Goal: Share content: Share content

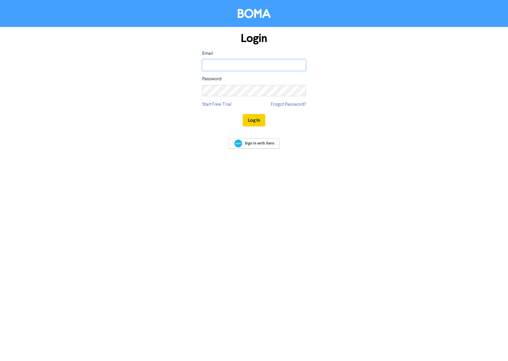
type input "[EMAIL_ADDRESS][DOMAIN_NAME]"
click at [251, 122] on button "Log In" at bounding box center [254, 120] width 23 height 12
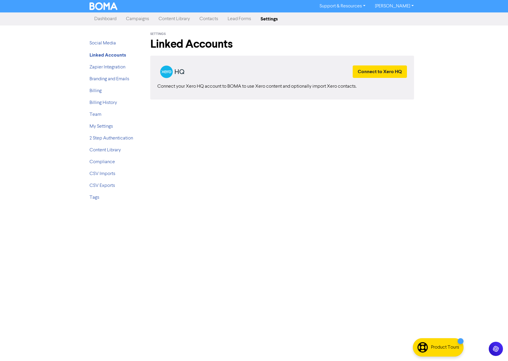
click at [172, 18] on link "Content Library" at bounding box center [174, 19] width 41 height 12
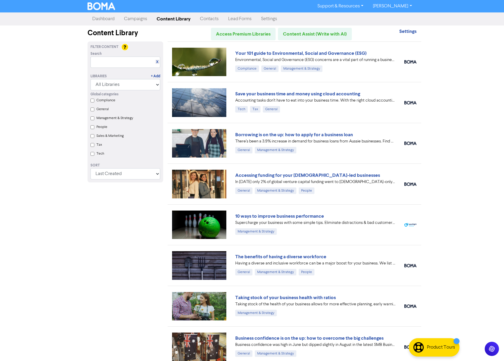
click at [92, 147] on input "Tax" at bounding box center [92, 145] width 4 height 4
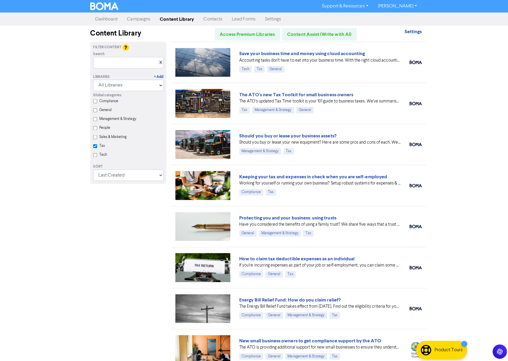
checkbox input "true"
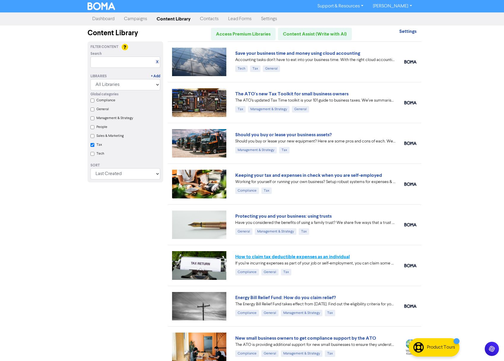
click at [311, 255] on link "How to claim tax deductible expenses as an individual" at bounding box center [292, 257] width 114 height 6
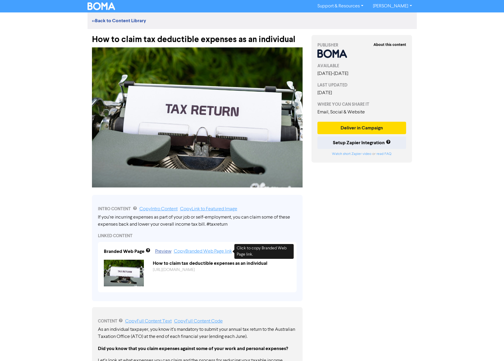
click at [215, 250] on link "Copy Branded Web Page link" at bounding box center [203, 251] width 58 height 5
click at [162, 252] on link "Preview" at bounding box center [163, 251] width 16 height 5
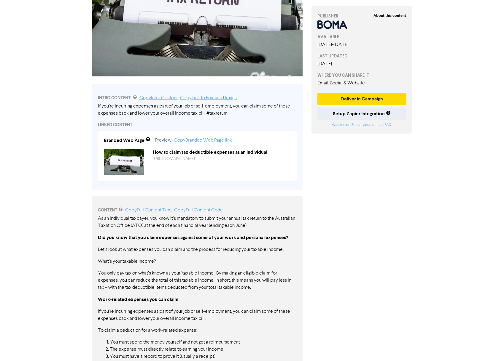
scroll to position [52, 0]
